Goal: Complete application form

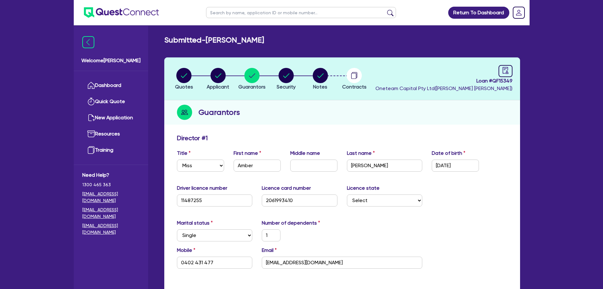
select select "MISS"
select select "[GEOGRAPHIC_DATA]"
select select "SINGLE"
select select "VEHICLE"
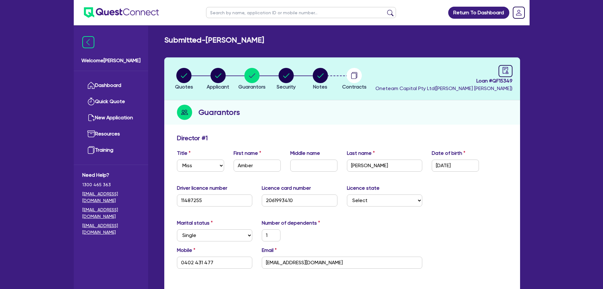
select select "CASH"
click at [136, 85] on link "Dashboard" at bounding box center [110, 85] width 57 height 16
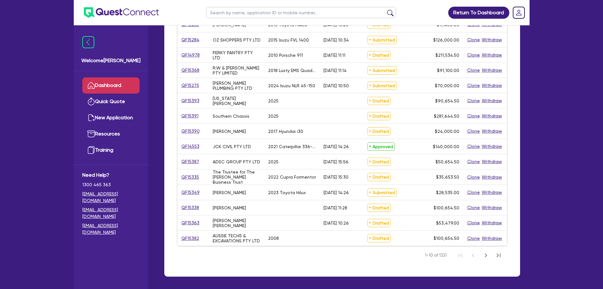
scroll to position [197, 0]
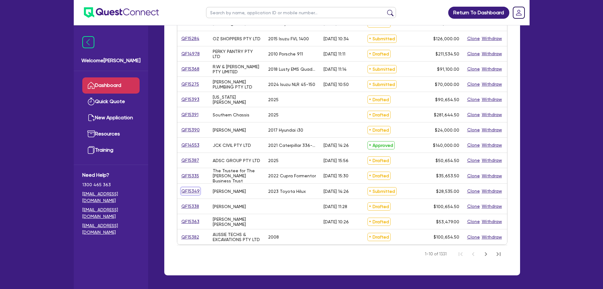
click at [185, 193] on link "QF15349" at bounding box center [190, 190] width 19 height 7
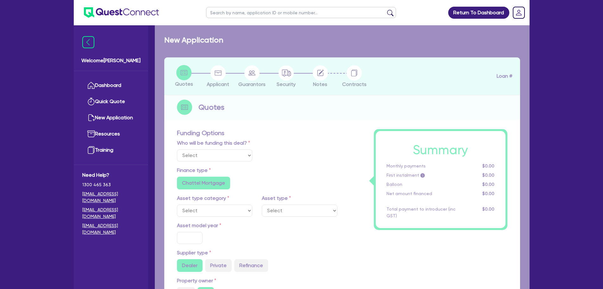
select select "Other"
select select "CARS_AND_LIGHT_TRUCKS"
type input "2023"
type input "30,000"
type input "3,000"
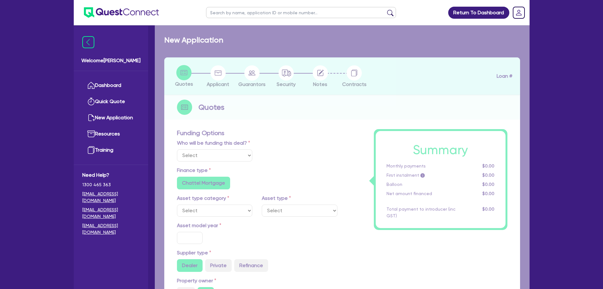
type input "8"
type input "2,282.8"
radio input "false"
type input "12.45"
type input "495.45"
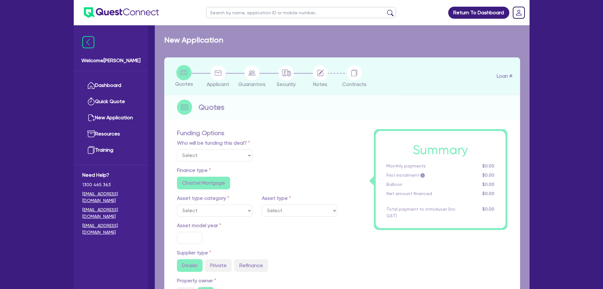
type input "900"
radio input "true"
select select "PASSENGER_VEHICLES"
